Goal: Task Accomplishment & Management: Manage account settings

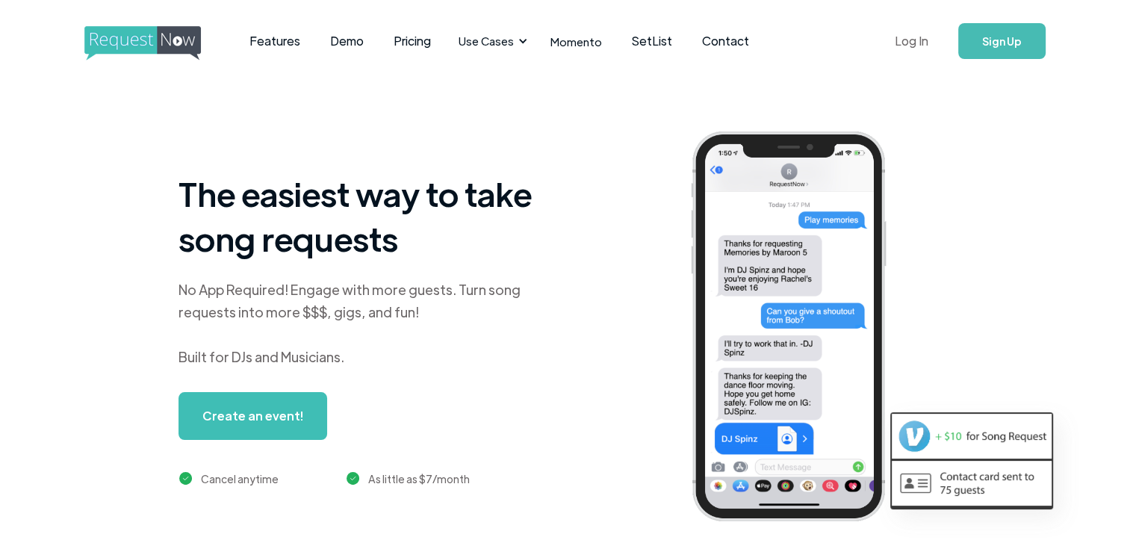
click at [908, 43] on link "Log In" at bounding box center [911, 41] width 63 height 52
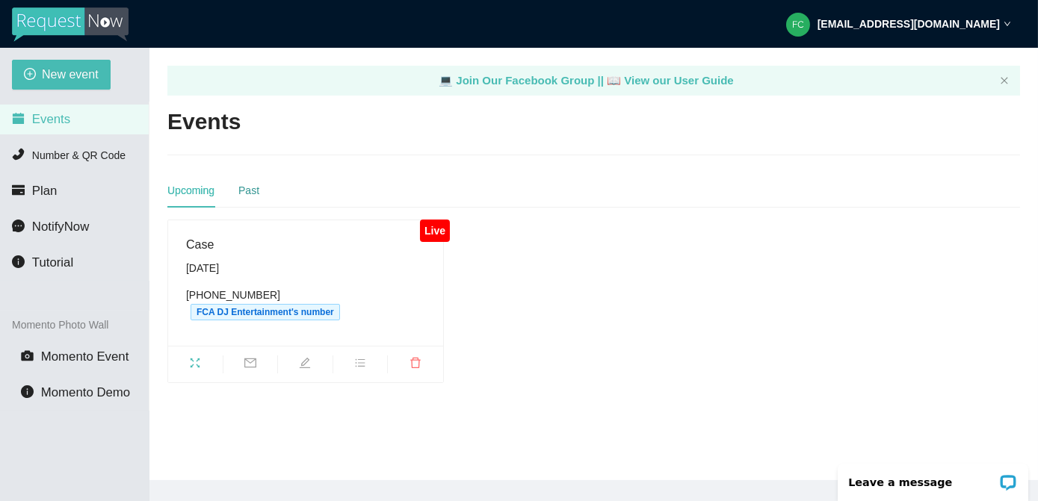
click at [252, 190] on div "Past" at bounding box center [248, 190] width 21 height 16
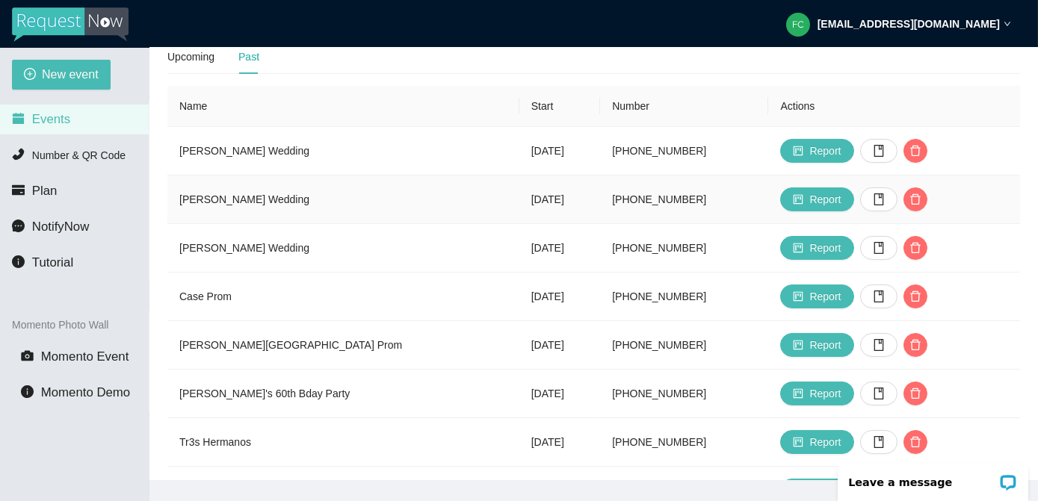
scroll to position [135, 0]
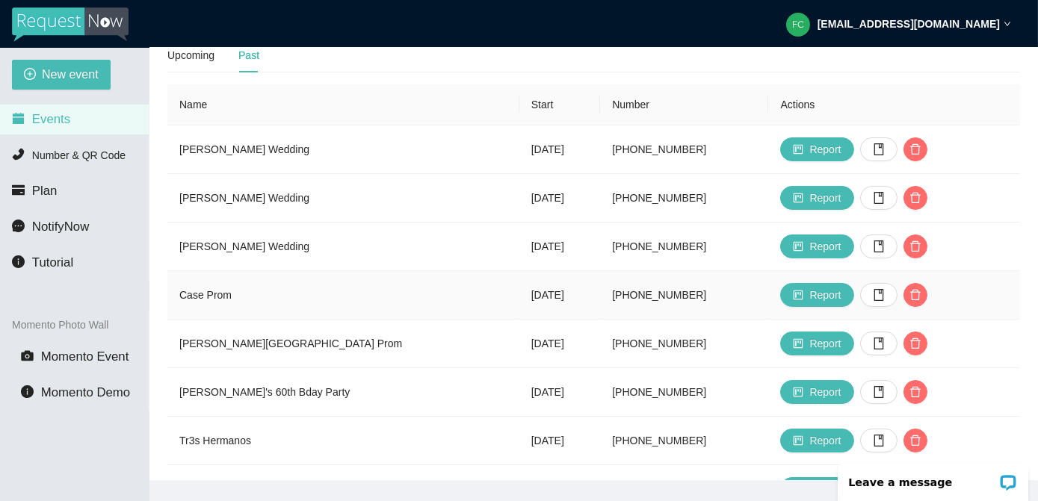
click at [519, 296] on td "Saturday, May 17th" at bounding box center [559, 295] width 81 height 49
click at [219, 301] on td "Case Prom" at bounding box center [343, 295] width 352 height 49
drag, startPoint x: 219, startPoint y: 301, endPoint x: 331, endPoint y: 300, distance: 112.1
click at [324, 301] on td "Case Prom" at bounding box center [343, 295] width 352 height 49
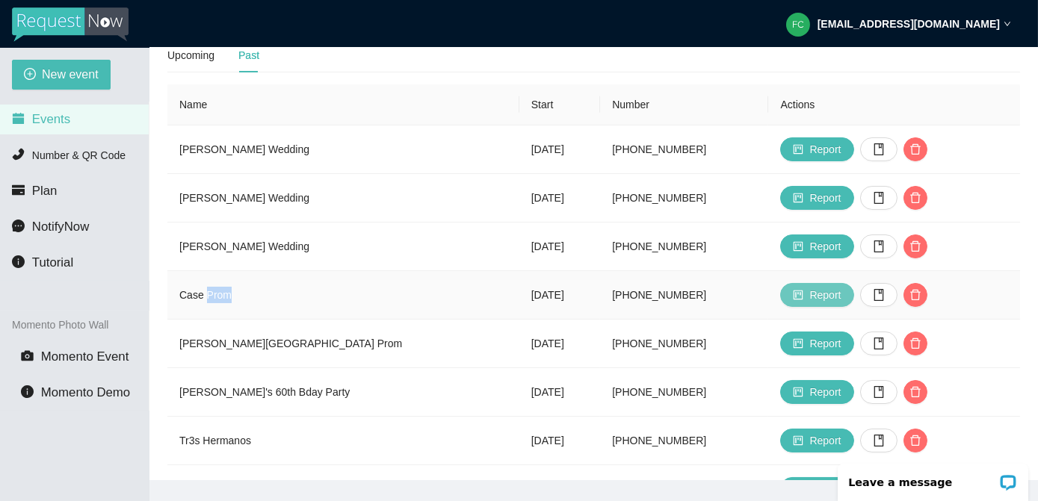
click at [809, 297] on span "Report" at bounding box center [824, 295] width 31 height 16
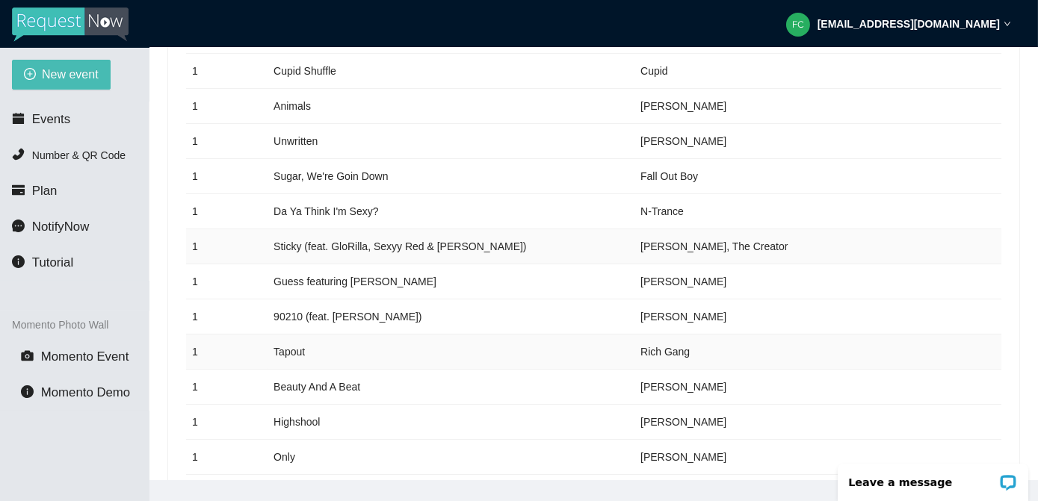
scroll to position [814, 0]
